Goal: Task Accomplishment & Management: Manage account settings

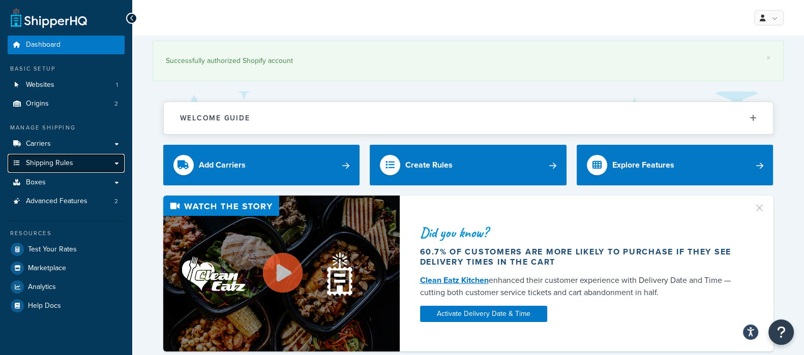
click at [48, 161] on span "Shipping Rules" at bounding box center [49, 163] width 47 height 9
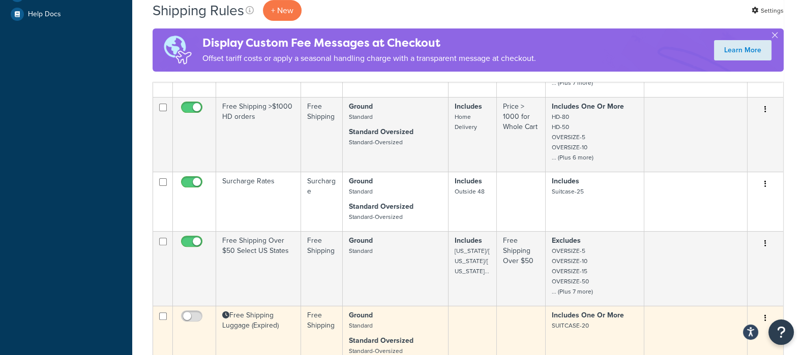
scroll to position [508, 0]
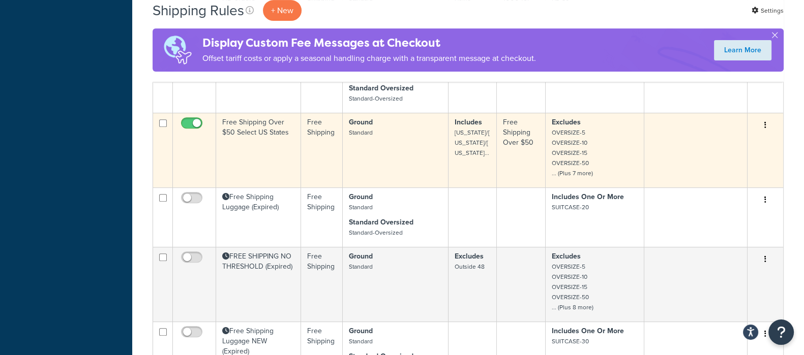
click at [272, 121] on td "Free Shipping Over $50 Select US States" at bounding box center [258, 150] width 85 height 75
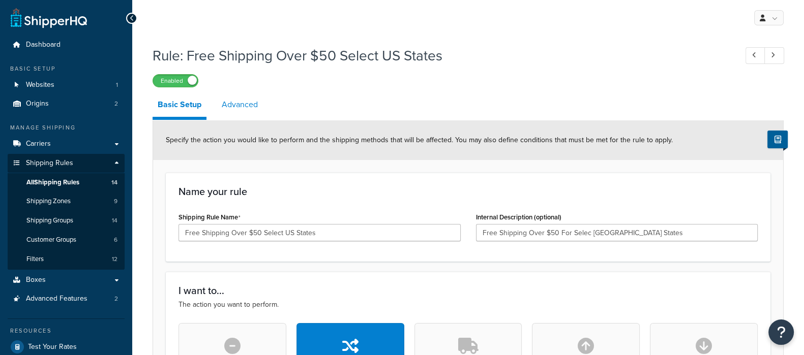
click at [235, 115] on link "Advanced" at bounding box center [240, 105] width 46 height 24
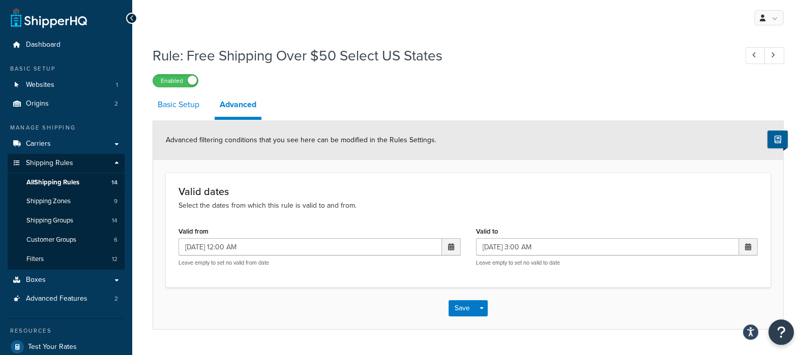
click at [191, 112] on link "Basic Setup" at bounding box center [178, 105] width 52 height 24
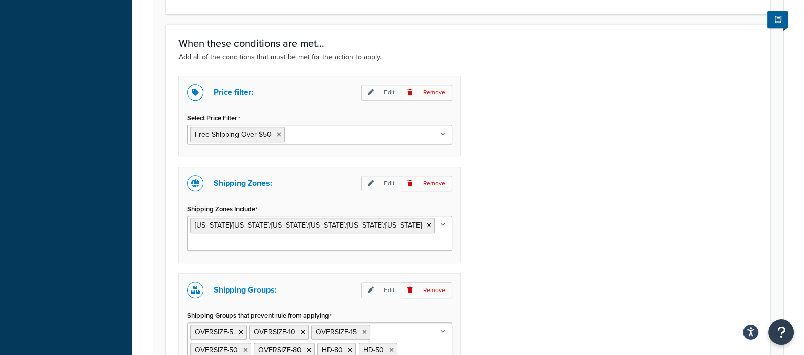
scroll to position [825, 0]
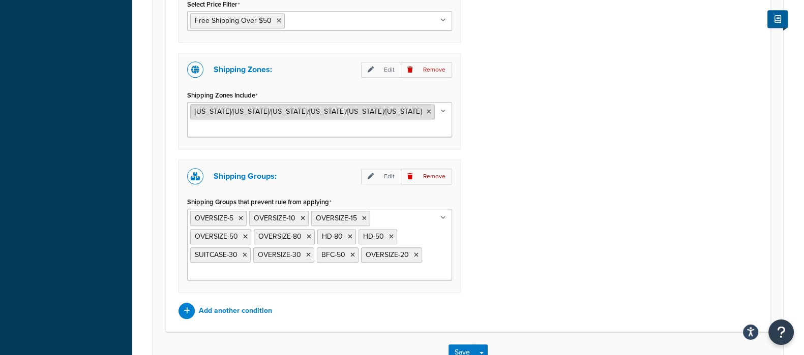
click at [318, 108] on span "[US_STATE]/[US_STATE]/[US_STATE]/[US_STATE]/[US_STATE]/[US_STATE]" at bounding box center [308, 111] width 227 height 11
